Goal: Communication & Community: Answer question/provide support

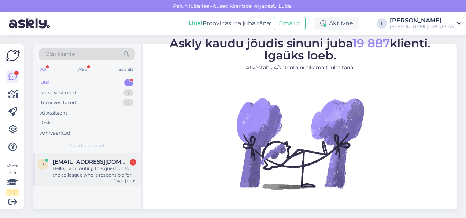
click at [83, 159] on span "[EMAIL_ADDRESS][DOMAIN_NAME]" at bounding box center [91, 161] width 76 height 7
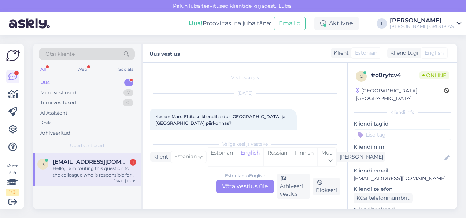
scroll to position [15, 0]
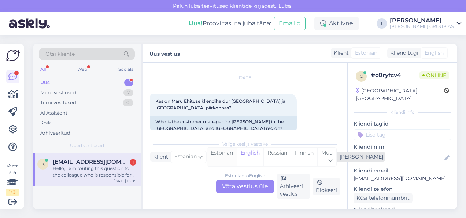
click at [221, 155] on div "Estonian" at bounding box center [222, 156] width 30 height 19
click at [228, 184] on div "Estonian to Estonian Võta vestlus üle" at bounding box center [245, 186] width 58 height 13
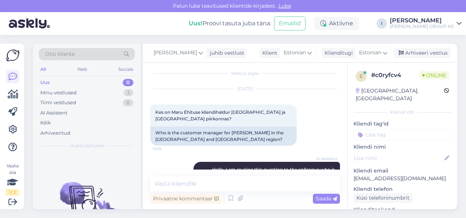
scroll to position [0, 0]
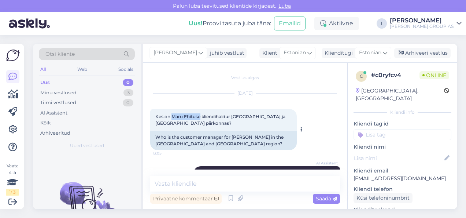
drag, startPoint x: 201, startPoint y: 117, endPoint x: 173, endPoint y: 115, distance: 28.3
click at [173, 115] on span "Kes on Maru Ehituse kliendihaldur Tallinna ja Harjumaa piirkonnas?" at bounding box center [220, 120] width 131 height 12
copy span "Maru Ehituse"
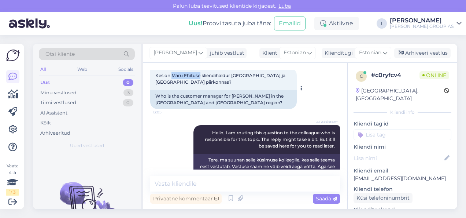
scroll to position [59, 0]
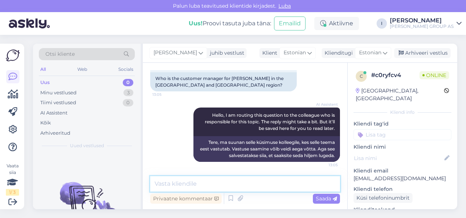
click at [219, 185] on textarea at bounding box center [245, 183] width 190 height 15
paste textarea "urmas.miido@bauhof.ee"
type textarea "urmas.miido@bauhof.ee"
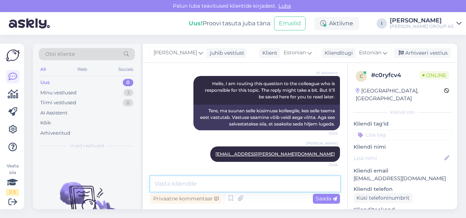
click at [240, 180] on textarea at bounding box center [245, 183] width 190 height 15
paste textarea "+372 5203327"
type textarea "+372 5203327"
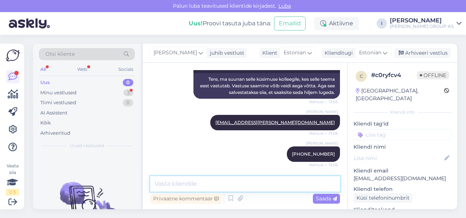
scroll to position [153, 0]
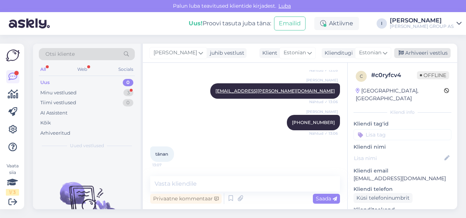
click at [417, 51] on div "Arhiveeri vestlus" at bounding box center [422, 53] width 56 height 10
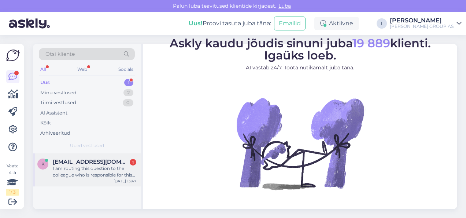
click at [91, 173] on div "I am routing this question to the colleague who is responsible for this topic. …" at bounding box center [95, 171] width 84 height 13
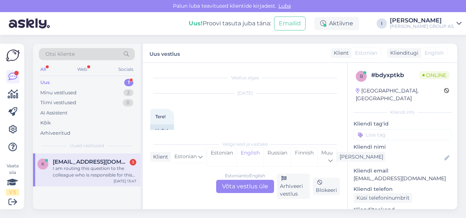
scroll to position [119, 0]
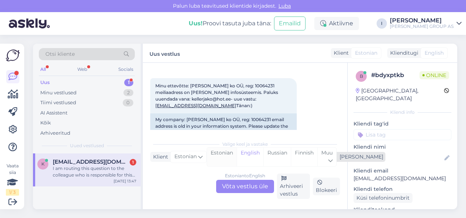
click at [226, 156] on div "Estonian" at bounding box center [222, 156] width 30 height 19
click at [234, 181] on div "Estonian to Estonian Võta vestlus üle" at bounding box center [245, 186] width 58 height 13
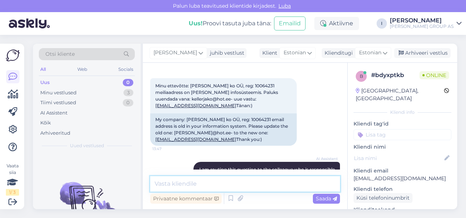
click at [237, 180] on textarea at bounding box center [245, 183] width 190 height 15
type textarea "kirjutage palun [EMAIL_ADDRESS][PERSON_NAME][DOMAIN_NAME]"
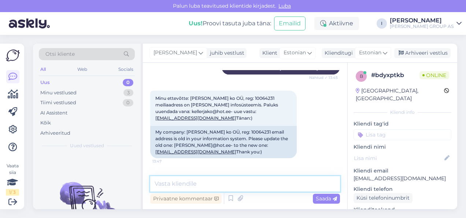
scroll to position [198, 0]
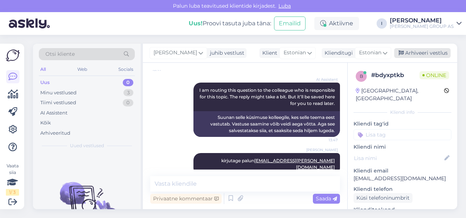
click at [427, 51] on div "Arhiveeri vestlus" at bounding box center [422, 53] width 56 height 10
